Goal: Book appointment/travel/reservation

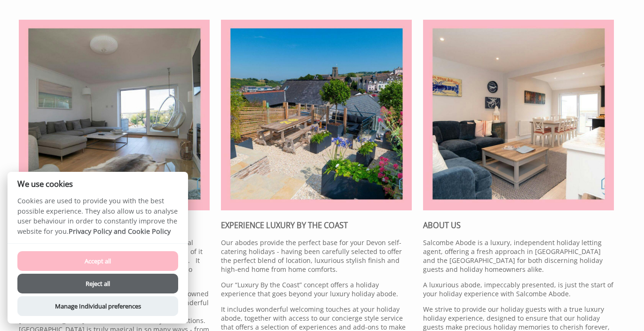
scroll to position [303, 0]
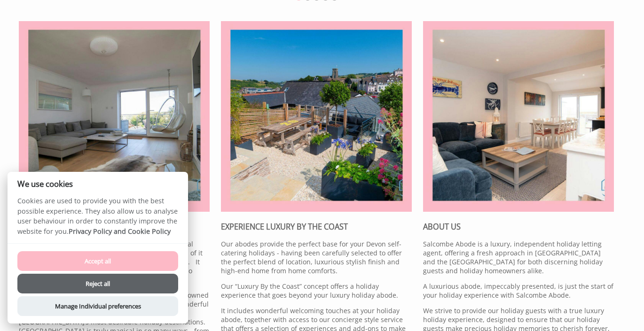
click at [116, 260] on button "Accept all" at bounding box center [97, 261] width 161 height 20
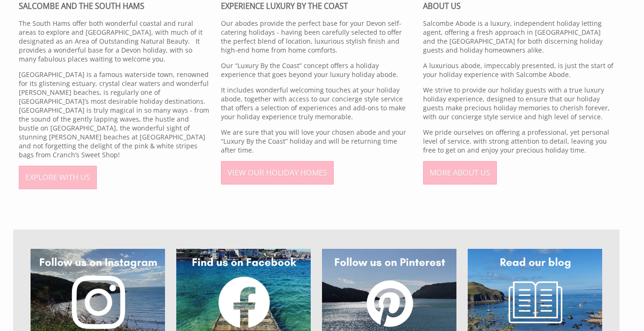
scroll to position [525, 0]
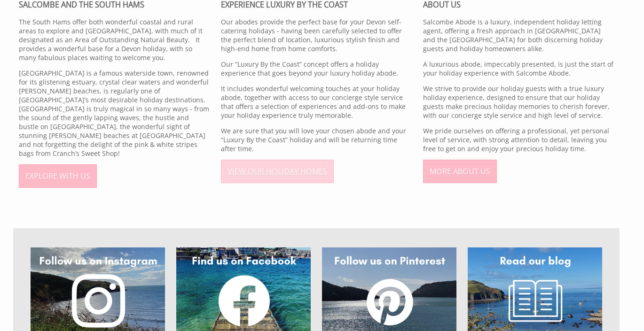
click at [284, 171] on link "VIEW OUR HOLIDAY HOMES" at bounding box center [277, 171] width 113 height 23
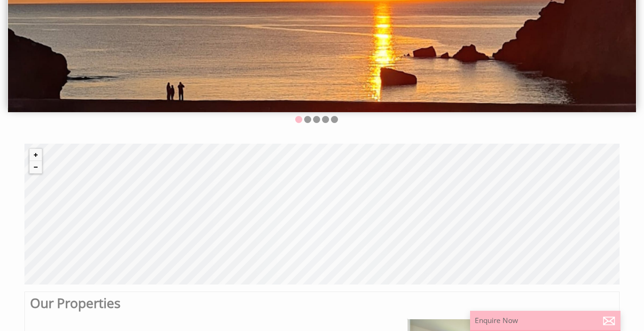
scroll to position [182, 0]
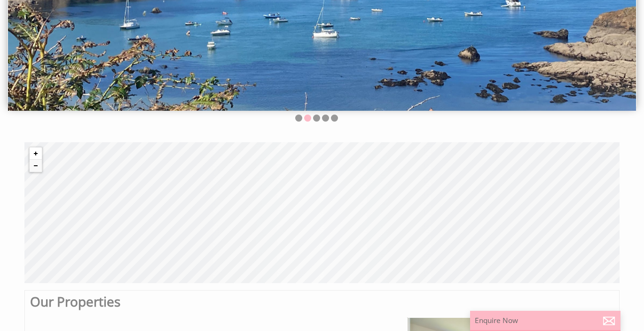
click at [36, 152] on button "Zoom in" at bounding box center [36, 154] width 12 height 12
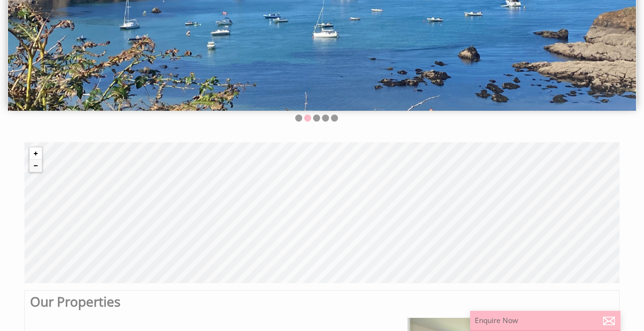
click at [36, 152] on button "Zoom in" at bounding box center [36, 154] width 12 height 12
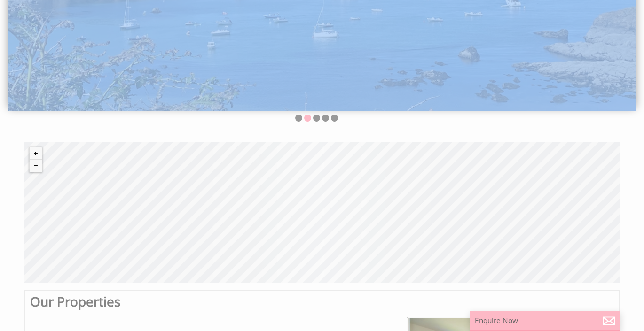
drag, startPoint x: 345, startPoint y: 171, endPoint x: 256, endPoint y: 103, distance: 112.0
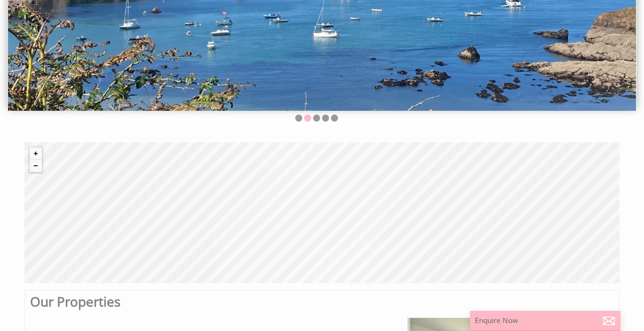
drag, startPoint x: 387, startPoint y: 199, endPoint x: 399, endPoint y: 232, distance: 34.6
click at [399, 232] on div "© MapTiler © OpenStreetMap contributors" at bounding box center [321, 212] width 595 height 141
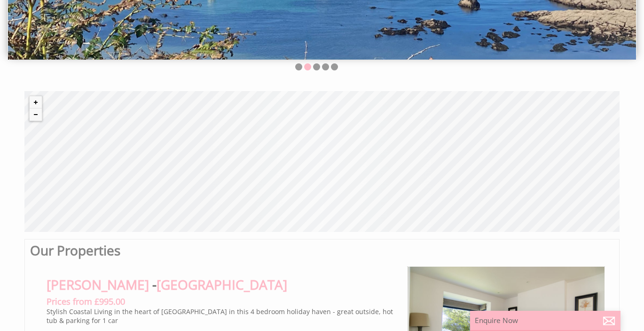
scroll to position [237, 0]
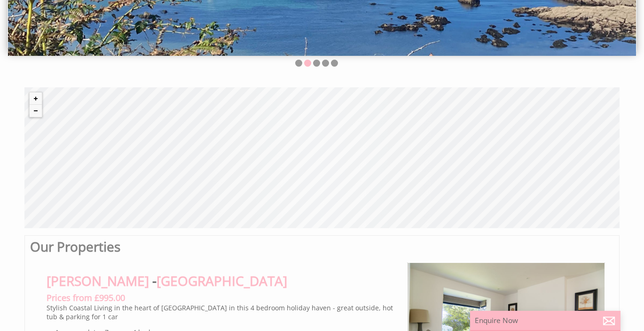
drag, startPoint x: 315, startPoint y: 171, endPoint x: 299, endPoint y: 118, distance: 55.4
click at [300, 118] on div "© MapTiler © OpenStreetMap contributors" at bounding box center [321, 157] width 595 height 141
click at [407, 212] on div "© MapTiler © OpenStreetMap contributors" at bounding box center [321, 157] width 595 height 141
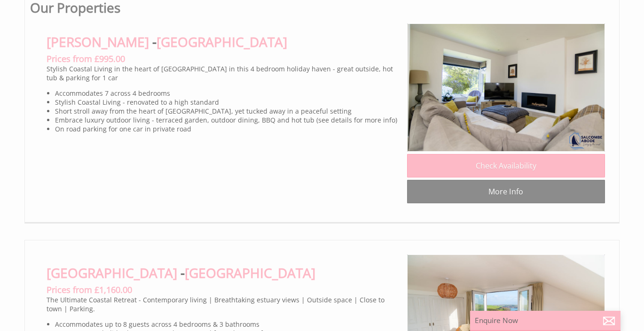
scroll to position [477, 0]
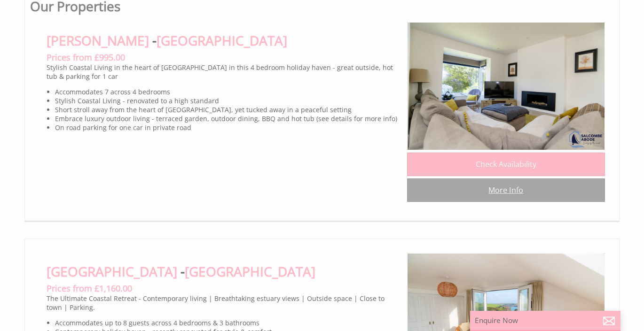
click at [510, 192] on link "More Info" at bounding box center [506, 190] width 198 height 23
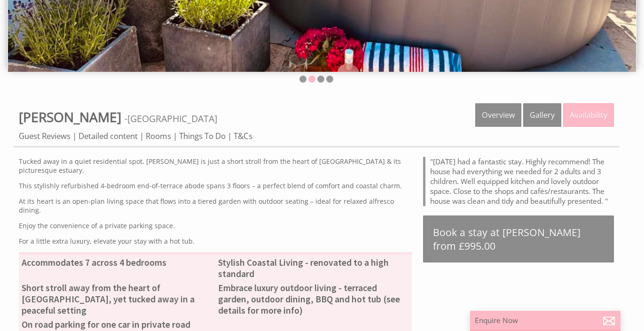
scroll to position [235, 0]
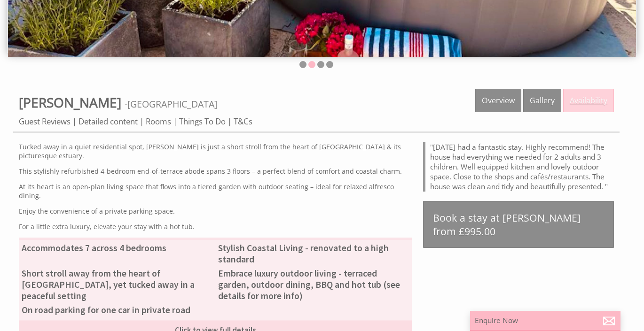
click at [584, 101] on link "Availability" at bounding box center [588, 100] width 51 height 23
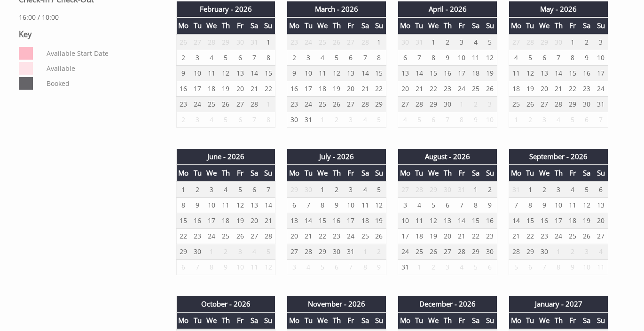
scroll to position [524, 0]
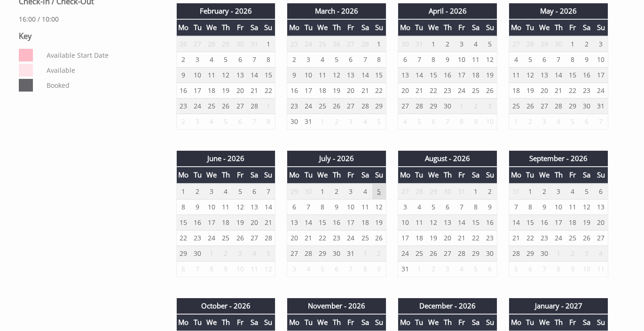
click at [377, 189] on td "5" at bounding box center [379, 192] width 14 height 16
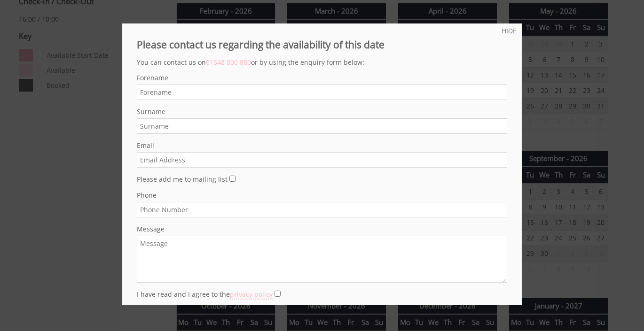
click at [67, 147] on div at bounding box center [322, 165] width 644 height 331
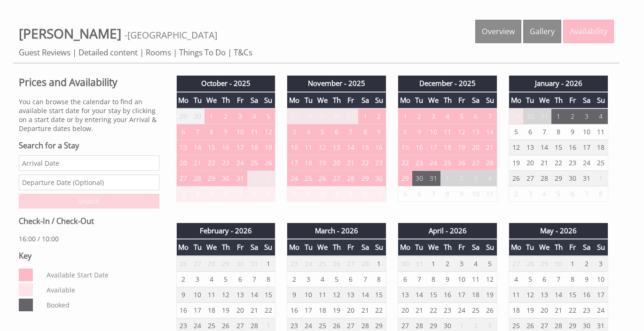
scroll to position [297, 0]
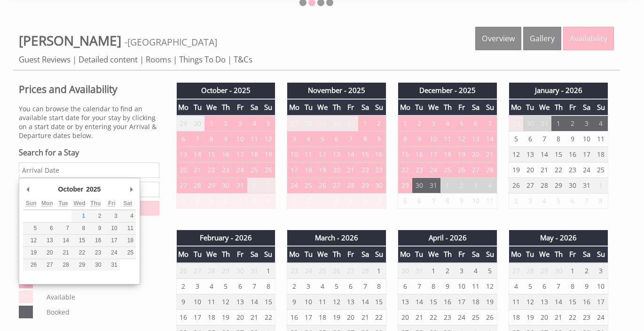
click at [50, 171] on input "Date" at bounding box center [89, 171] width 140 height 16
type input "[DATE]"
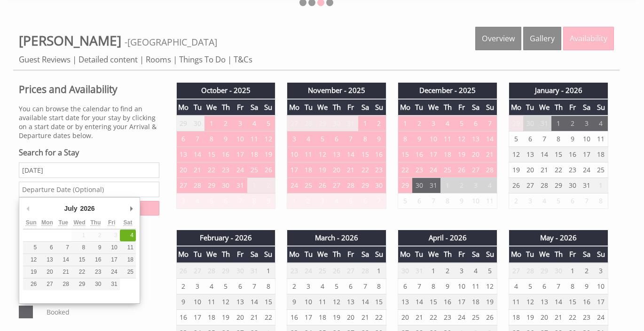
click at [81, 189] on input "text" at bounding box center [89, 190] width 140 height 16
type input "[DATE]"
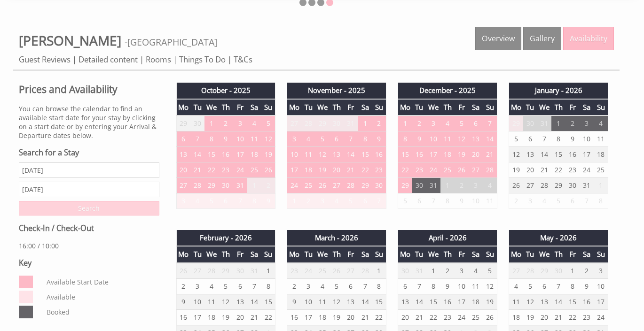
click at [89, 211] on input "Search" at bounding box center [89, 208] width 140 height 15
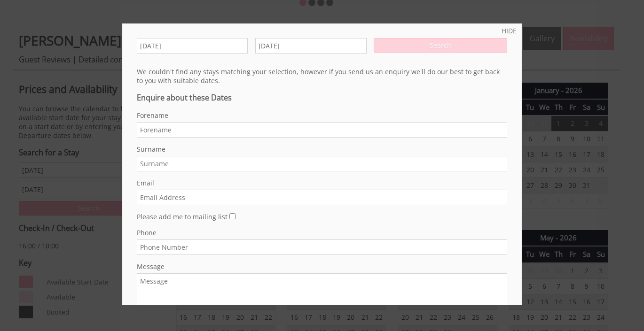
click at [443, 46] on input "Search" at bounding box center [440, 45] width 133 height 15
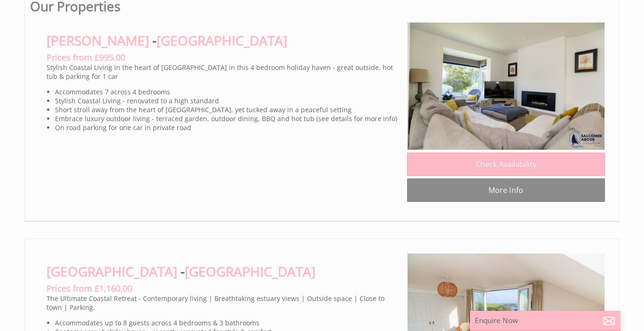
scroll to position [0, 8]
